Goal: Transaction & Acquisition: Book appointment/travel/reservation

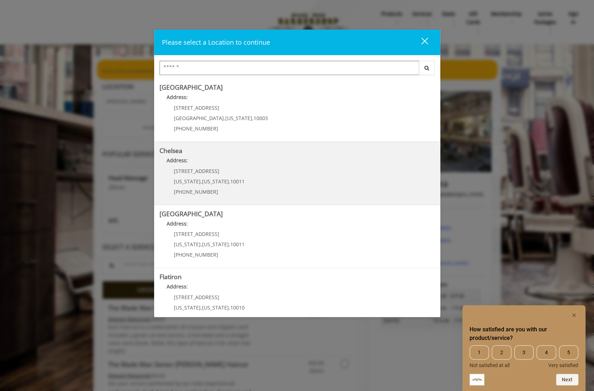
scroll to position [80, 0]
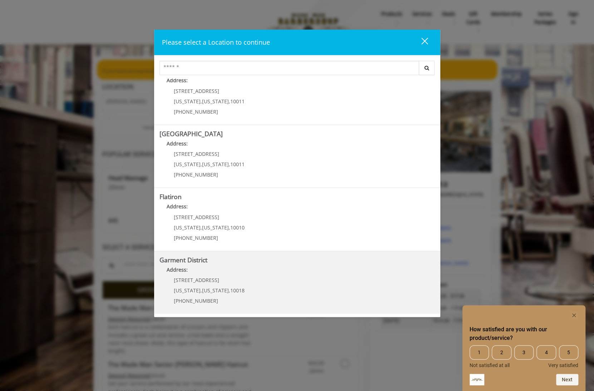
click at [249, 271] on District "Address:" at bounding box center [296, 271] width 275 height 11
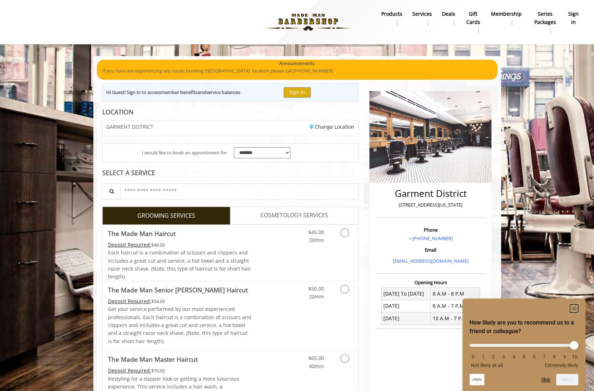
click at [574, 307] on rect "Hide survey" at bounding box center [574, 308] width 9 height 9
